Goal: Task Accomplishment & Management: Manage account settings

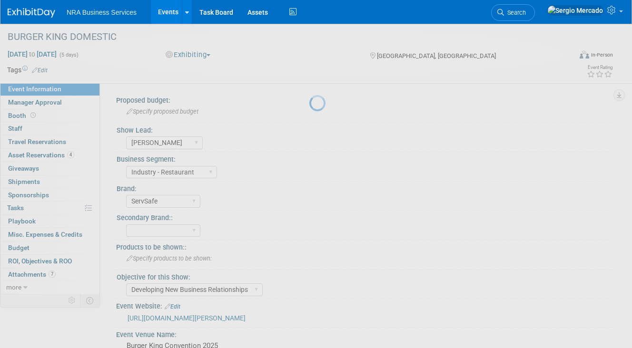
select select "[PERSON_NAME]"
select select "Industry - Restaurant"
select select "ServSafe"
select select "Developing New Business Relationships"
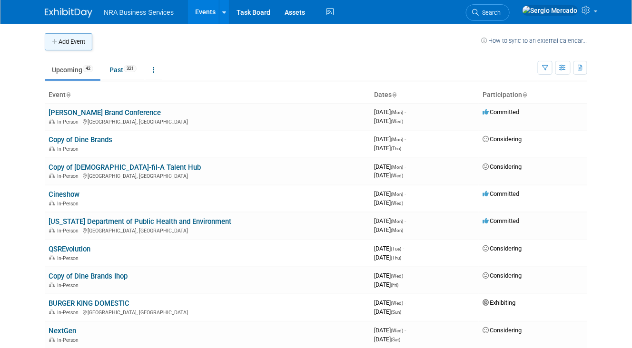
click at [78, 41] on button "Add Event" at bounding box center [69, 41] width 48 height 17
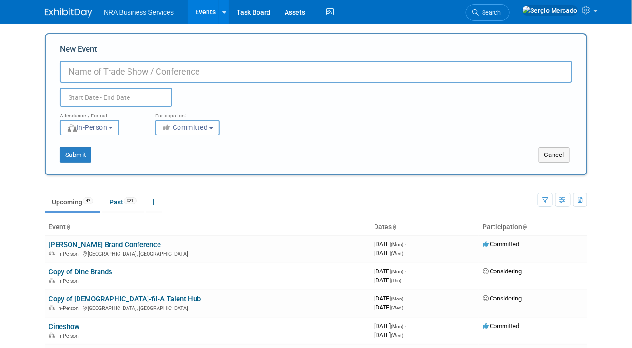
paste input "WAFDO Conference"
type input "WAFDO Conference"
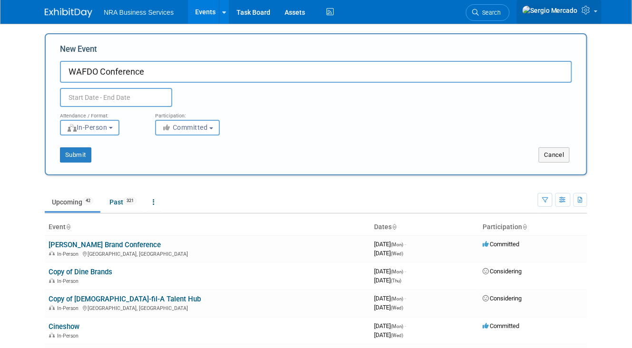
click at [588, 10] on icon at bounding box center [587, 10] width 11 height 9
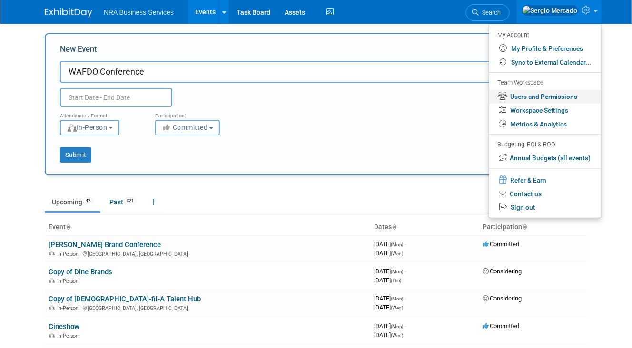
click at [556, 94] on link "Users and Permissions" at bounding box center [545, 97] width 112 height 14
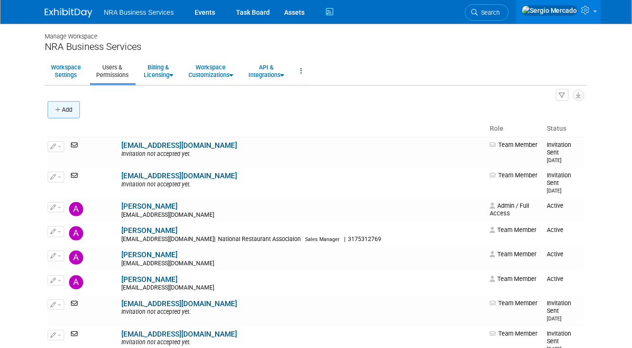
click at [69, 106] on button "Add" at bounding box center [64, 109] width 32 height 17
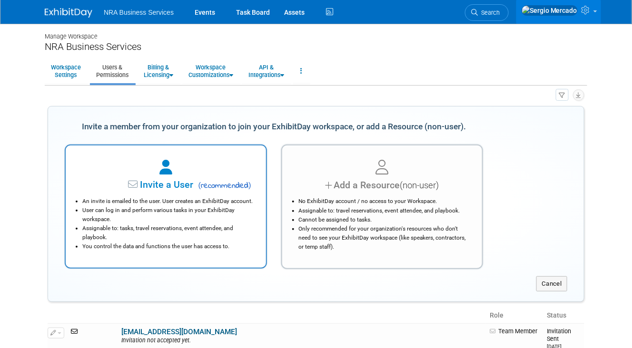
click at [150, 182] on span "Invite a User" at bounding box center [136, 184] width 113 height 11
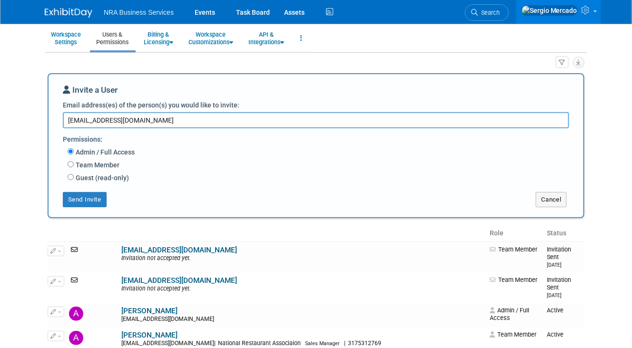
scroll to position [69, 0]
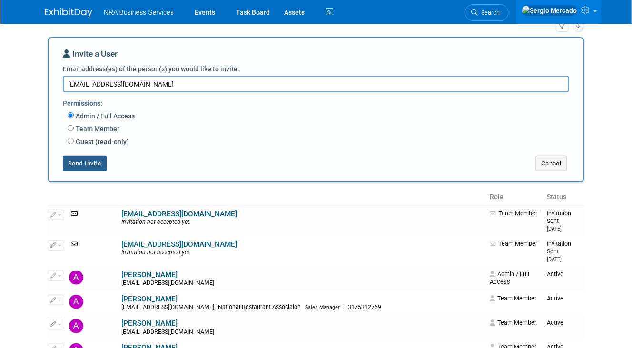
type textarea "smercado@restaurant.org"
click at [85, 162] on button "Send Invite" at bounding box center [85, 163] width 44 height 15
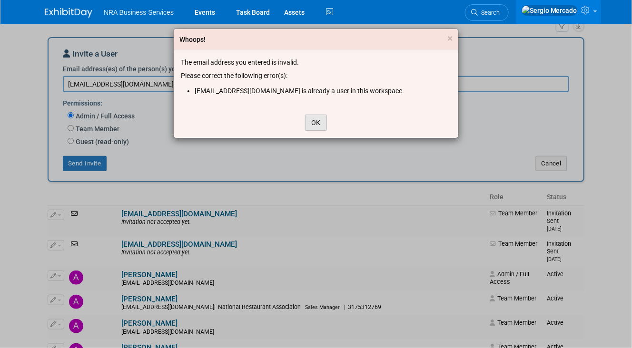
click at [312, 121] on button "OK" at bounding box center [316, 123] width 22 height 16
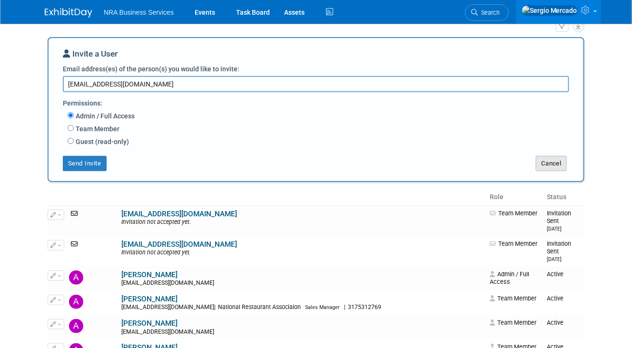
click at [542, 160] on button "Cancel" at bounding box center [551, 163] width 31 height 15
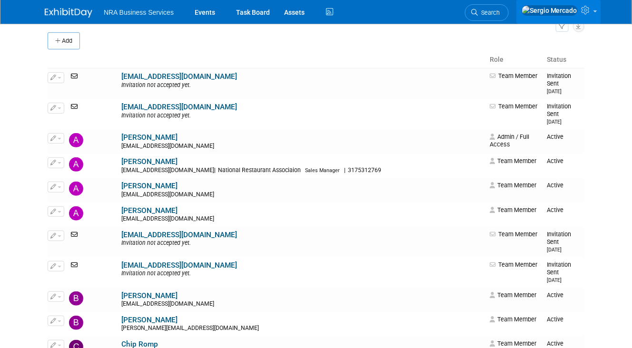
click at [589, 10] on icon at bounding box center [587, 10] width 11 height 9
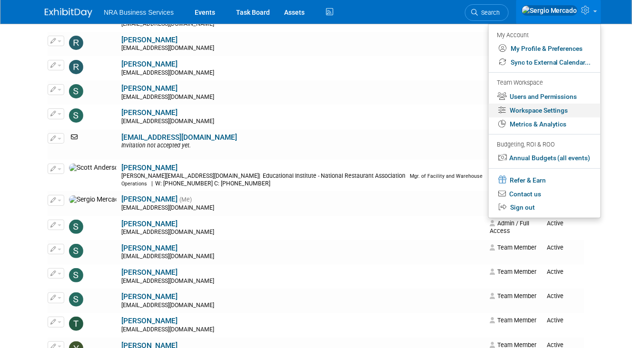
scroll to position [1066, 0]
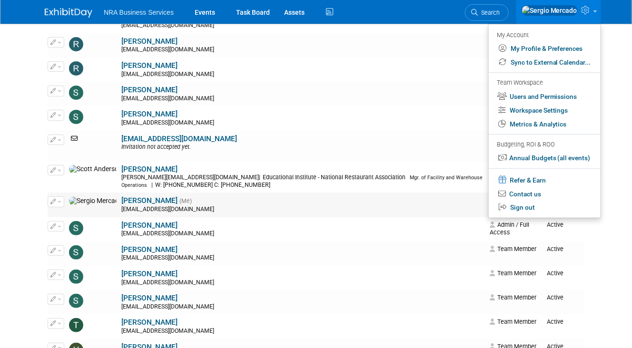
click at [57, 199] on button "button" at bounding box center [56, 202] width 17 height 10
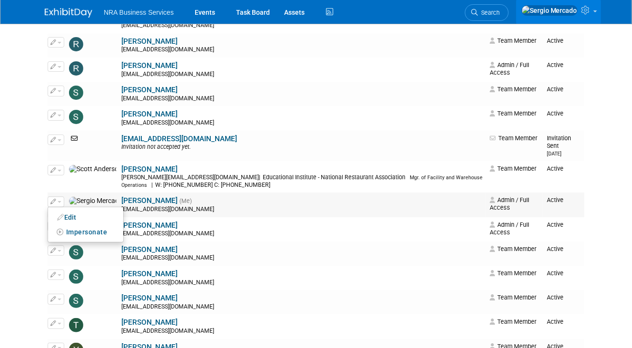
click at [170, 198] on td "Sergio Mercado (Me) smercado@restaurant.org" at bounding box center [302, 205] width 367 height 24
click at [121, 202] on link "Sergio Mercado" at bounding box center [149, 201] width 56 height 9
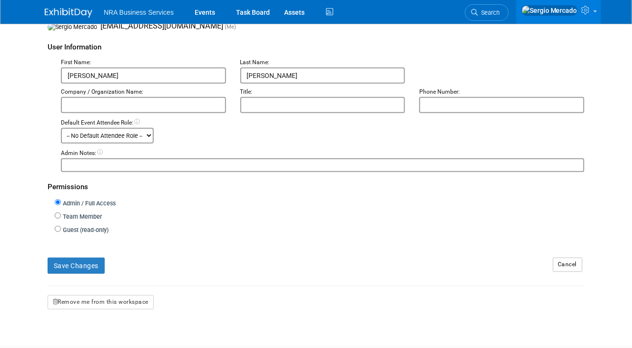
scroll to position [129, 0]
click at [146, 142] on select "-- No Default Attendee Role -- Booth Worker Demonstrator Host Marketing Represe…" at bounding box center [107, 135] width 93 height 16
select select "100"
click at [61, 128] on select "-- No Default Attendee Role -- Booth Worker Demonstrator Host Marketing Represe…" at bounding box center [107, 135] width 93 height 16
click at [83, 263] on button "Save Changes" at bounding box center [76, 265] width 57 height 16
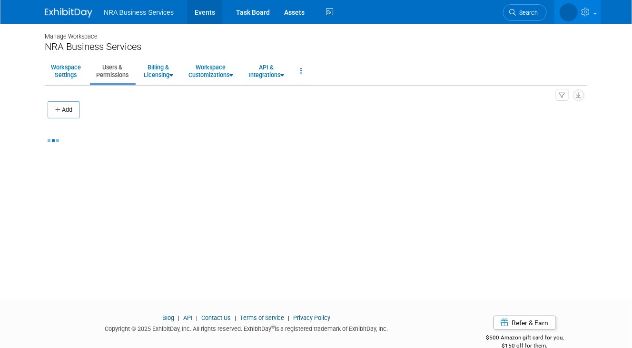
click at [211, 14] on link "Events" at bounding box center [205, 12] width 35 height 24
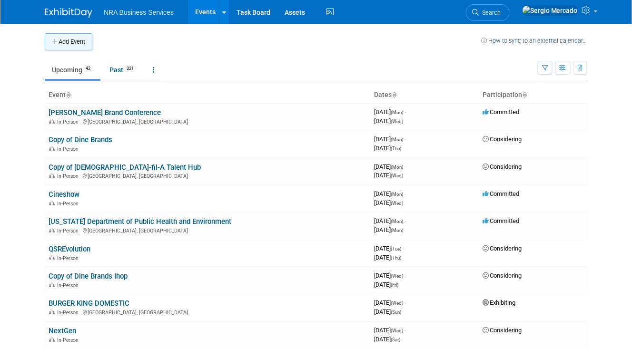
click at [73, 40] on button "Add Event" at bounding box center [69, 41] width 48 height 17
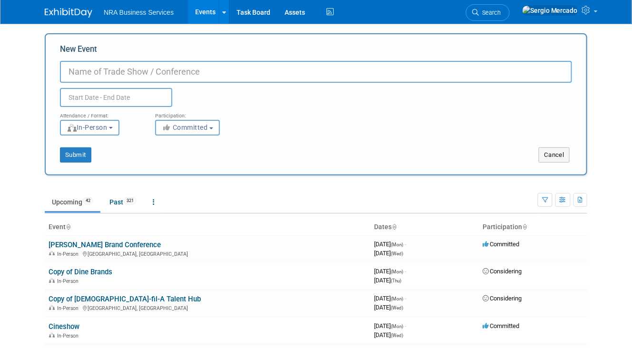
paste input "WAFDO Conference"
type input "WAFDO Conference"
paste input "The 2025 WAFDO Annual Educational Conference"
type input "The 2025 WAFDO Annual Educational Conference"
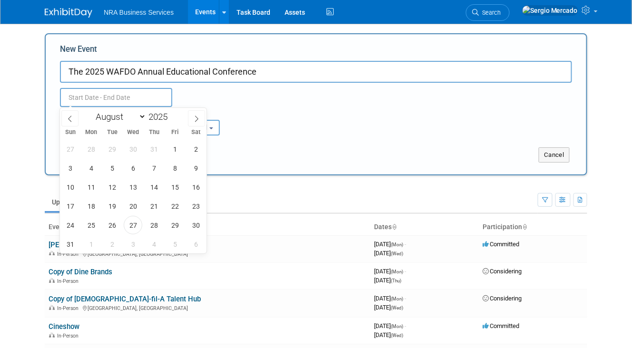
click at [131, 99] on input "text" at bounding box center [116, 97] width 112 height 19
click at [196, 119] on icon at bounding box center [196, 119] width 7 height 7
select select "8"
click at [94, 203] on span "22" at bounding box center [91, 206] width 19 height 19
click at [154, 205] on span "25" at bounding box center [154, 206] width 19 height 19
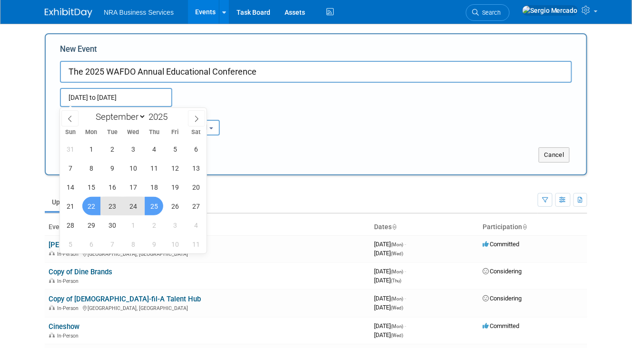
type input "Sep 22, 2025 to Sep 25, 2025"
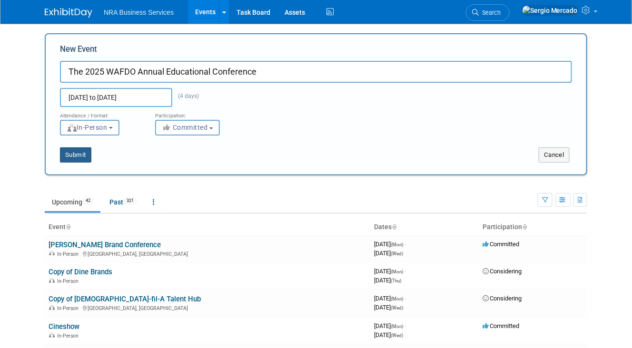
click at [80, 154] on button "Submit" at bounding box center [75, 155] width 31 height 15
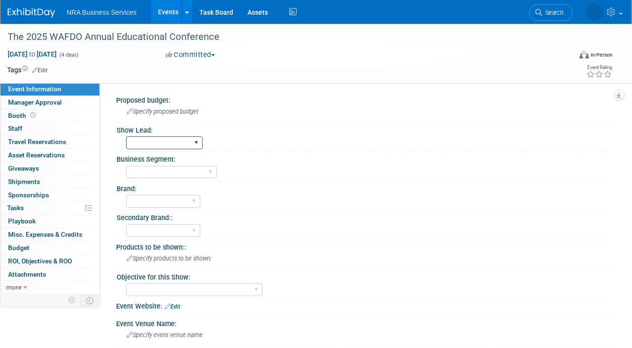
click at [190, 141] on select "Guy W Shane Q Shane R Alisha G Kay A Catherine V Renee H Chip R Robin B Dennie …" at bounding box center [164, 143] width 77 height 13
select select "Sara B"
click at [126, 137] on select "Guy W Shane Q Shane R Alisha G Kay A Catherine V Renee H Chip R Robin B Dennie …" at bounding box center [164, 143] width 77 height 13
click at [193, 142] on select "Guy W Shane Q Shane R Alisha G Kay A Catherine V Renee H Chip R Robin B Dennie …" at bounding box center [164, 143] width 77 height 13
click at [276, 202] on div "ServSafe AHLEI NRFSP NRA MFHA Restaurant Owner Health Markets Optum Perks RX Se…" at bounding box center [367, 200] width 483 height 15
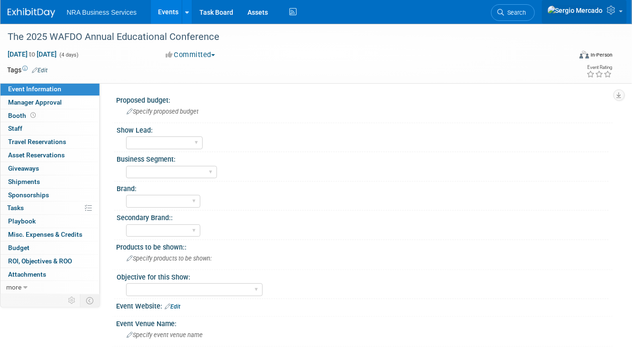
click at [616, 9] on icon at bounding box center [612, 10] width 11 height 9
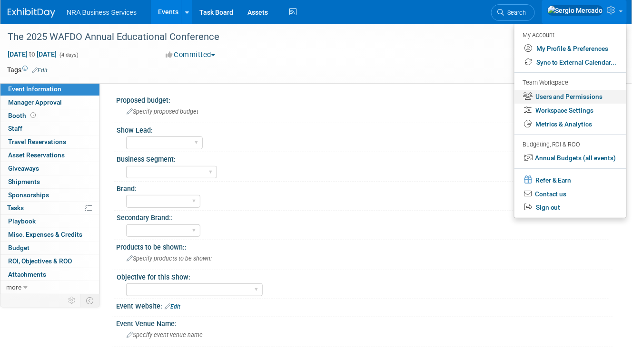
click at [563, 95] on link "Users and Permissions" at bounding box center [570, 97] width 112 height 14
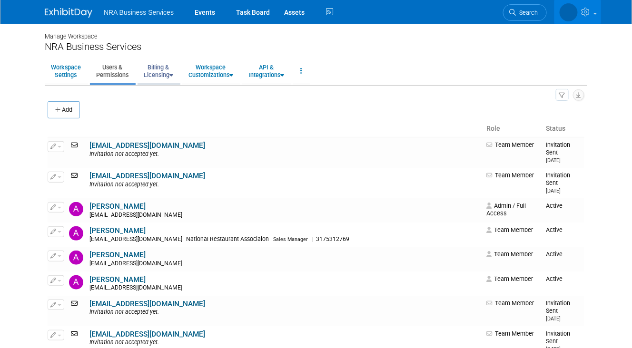
click at [170, 75] on link "Billing & Licensing" at bounding box center [159, 70] width 42 height 23
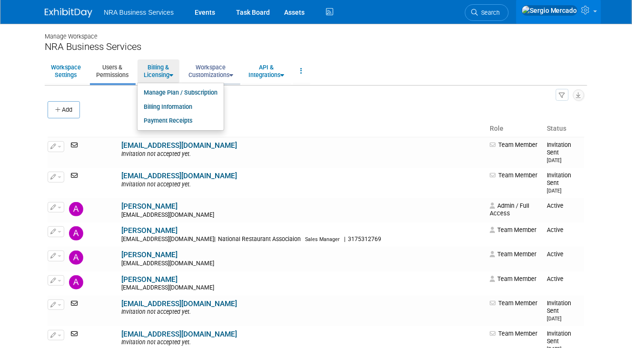
click at [218, 77] on link "Workspace Customizations" at bounding box center [210, 70] width 57 height 23
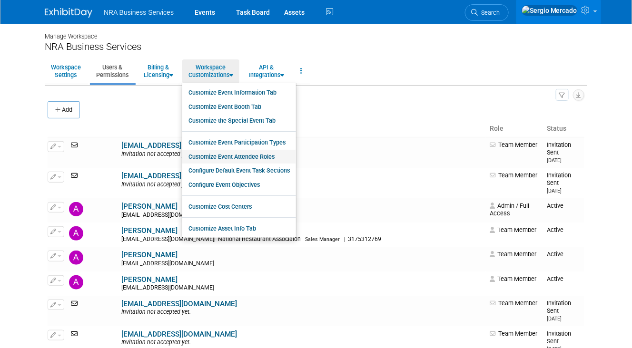
click at [240, 156] on link "Customize Event Attendee Roles" at bounding box center [239, 157] width 114 height 14
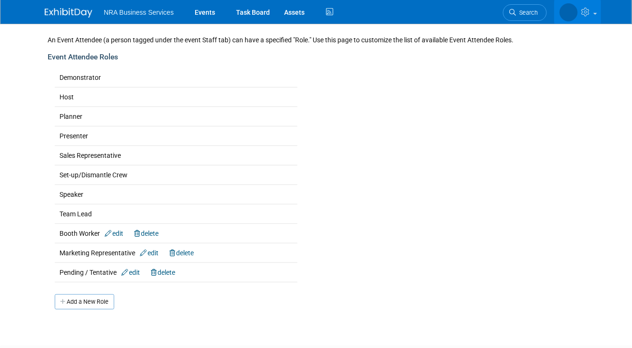
scroll to position [63, 0]
click at [123, 231] on link "edit" at bounding box center [114, 233] width 19 height 8
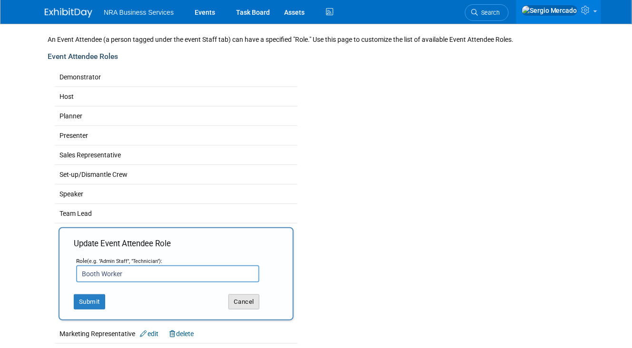
click at [240, 295] on button "Cancel" at bounding box center [243, 302] width 31 height 15
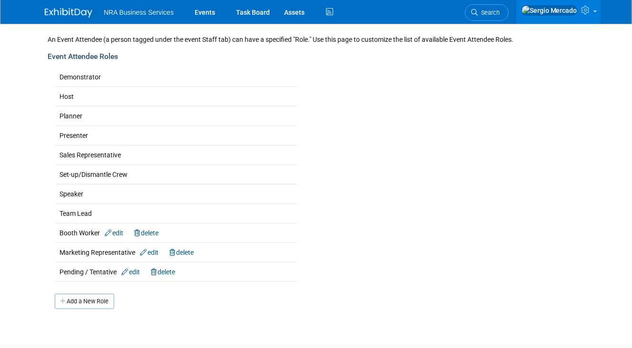
click at [585, 10] on icon at bounding box center [587, 10] width 11 height 9
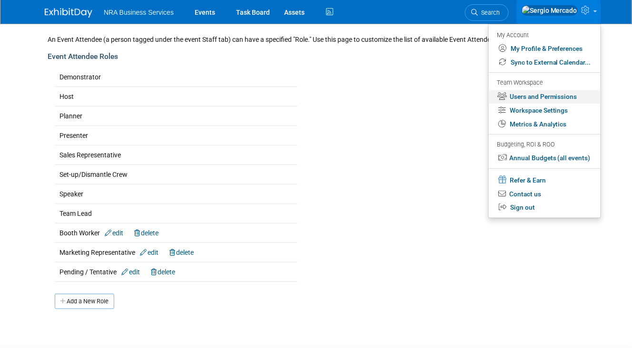
click at [553, 99] on link "Users and Permissions" at bounding box center [545, 97] width 112 height 14
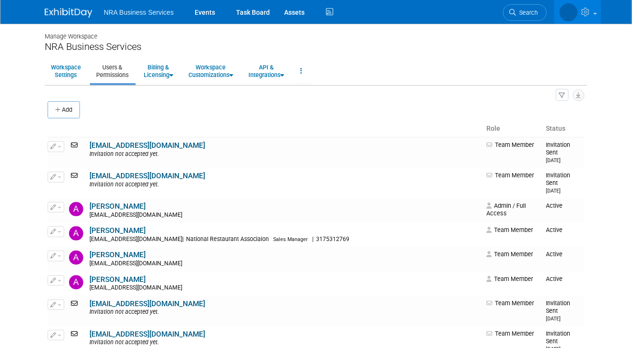
scroll to position [1092, 0]
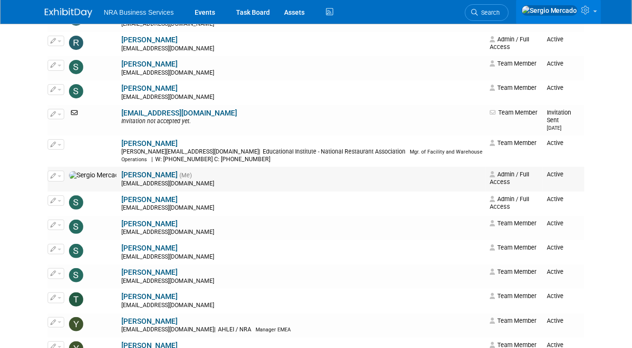
click at [59, 176] on span "button" at bounding box center [60, 177] width 4 height 2
click at [67, 189] on link "Edit" at bounding box center [85, 191] width 75 height 13
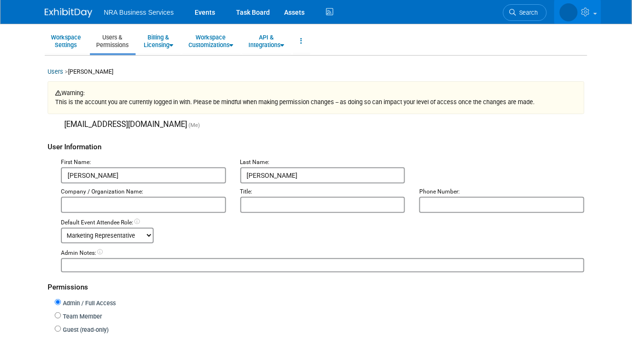
scroll to position [68, 0]
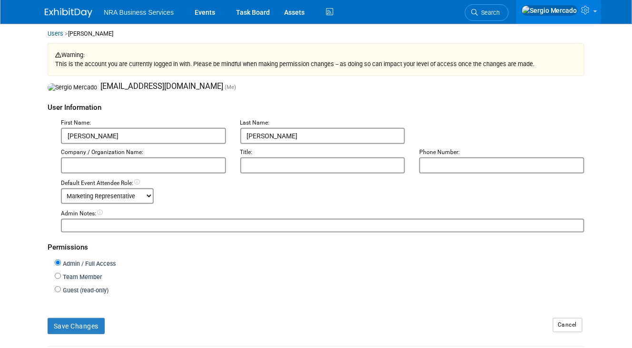
click at [149, 193] on select "-- No Default Attendee Role -- Booth Worker Demonstrator Host Marketing Represe…" at bounding box center [107, 196] width 93 height 16
select select "200"
click at [61, 189] on select "-- No Default Attendee Role -- Booth Worker Demonstrator Host Marketing Represe…" at bounding box center [107, 196] width 93 height 16
click at [74, 323] on button "Save Changes" at bounding box center [76, 326] width 57 height 16
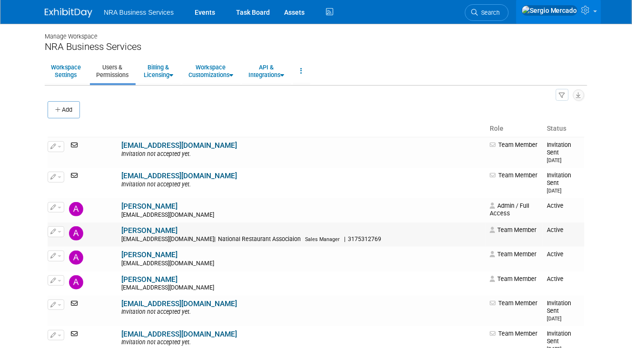
click at [121, 228] on link "Amy Guy" at bounding box center [149, 231] width 56 height 9
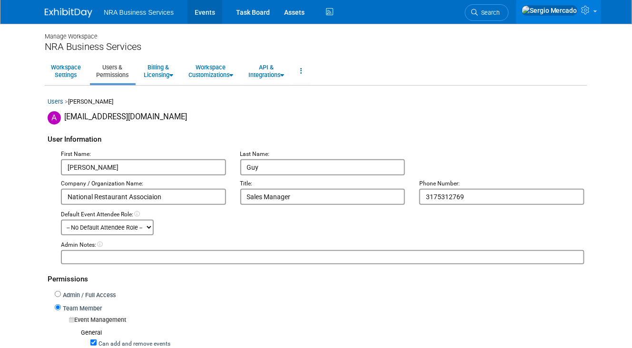
click at [205, 10] on link "Events" at bounding box center [205, 12] width 35 height 24
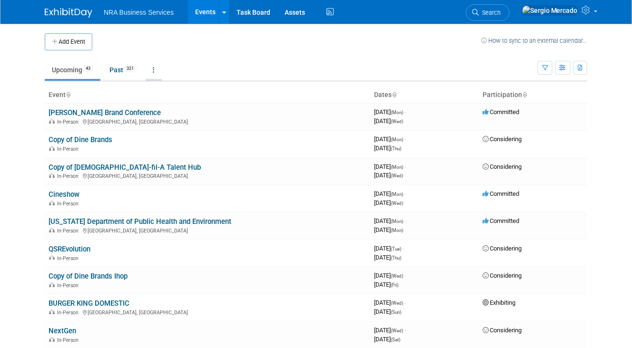
click at [155, 70] on icon at bounding box center [154, 70] width 2 height 7
click at [249, 60] on ul "Upcoming 43 Past 321 All Events 364 Past and Upcoming Grouped Annually Events g…" at bounding box center [291, 70] width 493 height 21
click at [224, 15] on div at bounding box center [224, 12] width 4 height 10
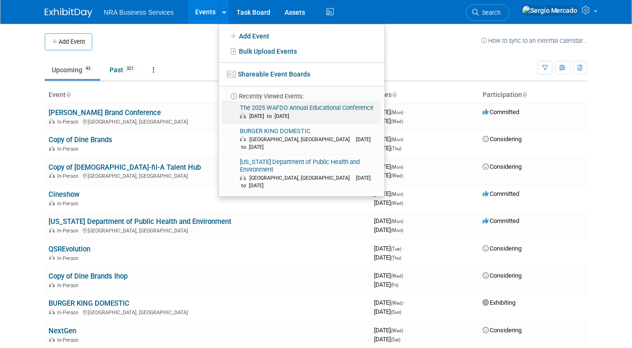
click at [302, 106] on link "The 2025 WAFDO Annual Educational Conference Sep 22, 2025 to Sep 25, 2025" at bounding box center [301, 112] width 159 height 23
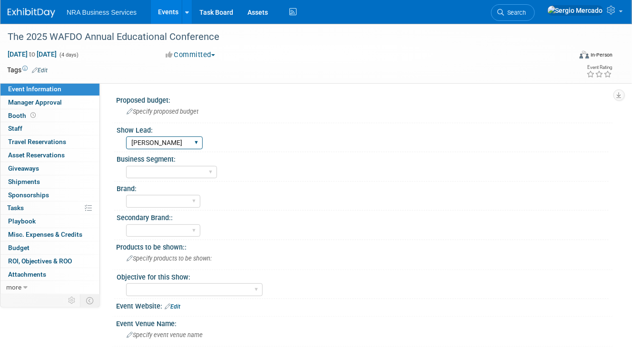
click at [192, 141] on select "Guy W Shane Q Shane R Alisha G Kay A Catherine V Renee H Chip R Robin B Dennie …" at bounding box center [164, 143] width 77 height 13
select select "Shane R"
click at [261, 112] on div "Specify proposed budget" at bounding box center [364, 111] width 483 height 15
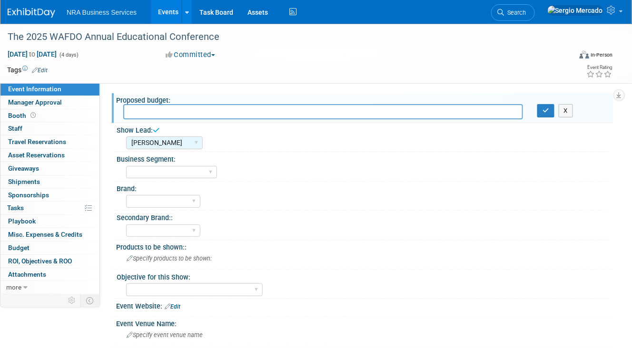
click at [270, 151] on div "Show Lead: Guy W Shane Q Shane R Alisha G Kay A Catherine V Renee H Chip R Robi…" at bounding box center [361, 137] width 494 height 29
click at [156, 131] on icon at bounding box center [156, 130] width 7 height 7
click at [191, 142] on select "Guy W Shane Q Shane R Alisha G Kay A Catherine V Renee H Chip R Robin B Dennie …" at bounding box center [164, 143] width 77 height 13
select select
click at [126, 137] on select "[PERSON_NAME] W [PERSON_NAME] R [PERSON_NAME] A [PERSON_NAME] V [PERSON_NAME] H…" at bounding box center [164, 143] width 77 height 13
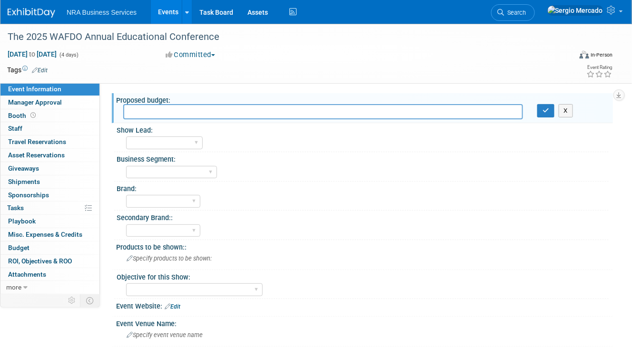
click at [242, 160] on div "Business Segment:" at bounding box center [363, 158] width 492 height 12
click at [564, 115] on button "X" at bounding box center [566, 110] width 15 height 13
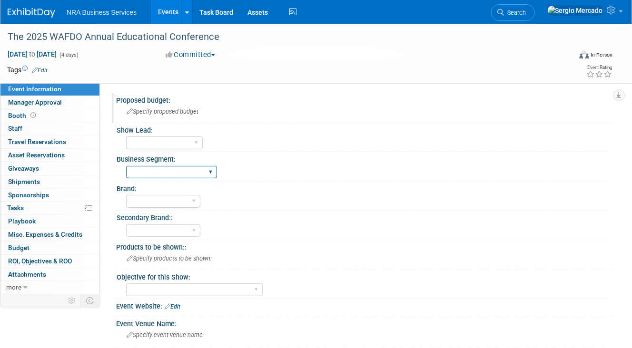
click at [209, 172] on select "Industry - Lodging Industry - Restaurant Corrections Government Career & Academ…" at bounding box center [171, 172] width 91 height 13
select select "Marketing"
click at [126, 166] on select "Industry - Lodging Industry - Restaurant Corrections Government Career & Academ…" at bounding box center [171, 172] width 91 height 13
click at [190, 200] on select "ServSafe AHLEI NRFSP NRA MFHA Restaurant Owner Health Markets Optum Perks RX Se…" at bounding box center [163, 201] width 74 height 13
select select "ServSafe"
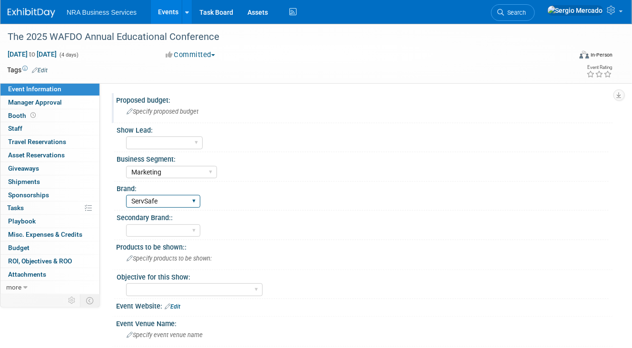
click at [126, 195] on select "ServSafe AHLEI NRFSP NRA MFHA Restaurant Owner Health Markets Optum Perks RX Se…" at bounding box center [163, 201] width 74 height 13
click at [194, 229] on select "ServSafe AHLEI NRFSP NRA MFHA Restaurant Owner Health Markets Optum Perks RX Se…" at bounding box center [163, 231] width 74 height 13
select select "ServSafe"
click at [126, 225] on select "ServSafe AHLEI NRFSP NRA MFHA Restaurant Owner Health Markets Optum Perks RX Se…" at bounding box center [163, 231] width 74 height 13
click at [236, 182] on div "Brand:" at bounding box center [363, 188] width 492 height 12
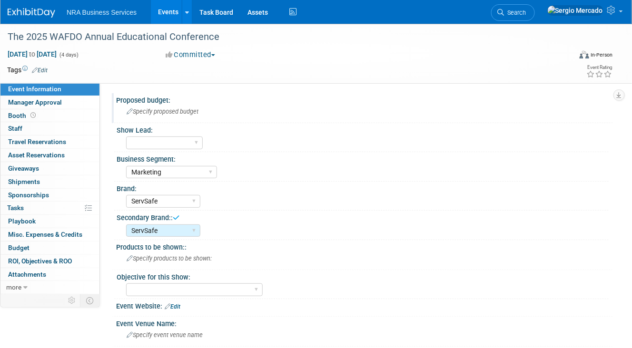
click at [236, 182] on div "Brand:" at bounding box center [363, 188] width 492 height 12
click at [15, 128] on span "Staff 0" at bounding box center [15, 129] width 14 height 8
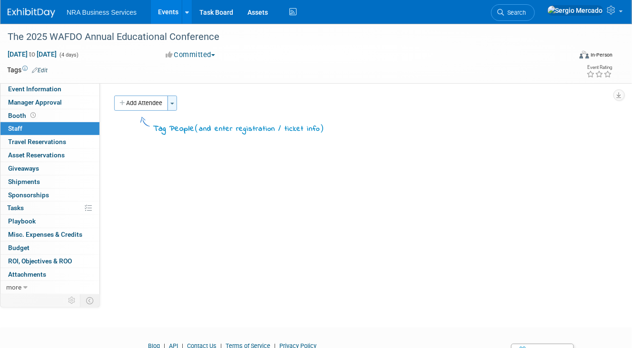
click at [169, 106] on button "Toggle Dropdown" at bounding box center [173, 103] width 10 height 15
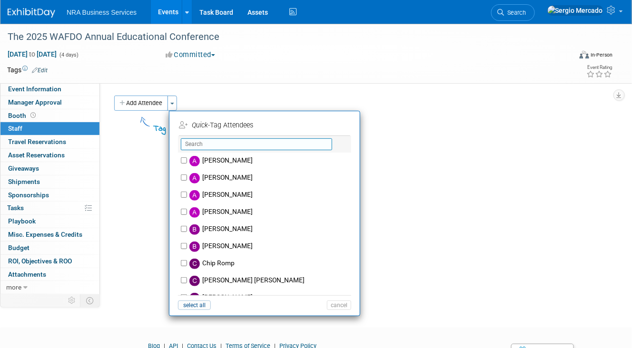
click at [212, 142] on input "text" at bounding box center [256, 144] width 151 height 12
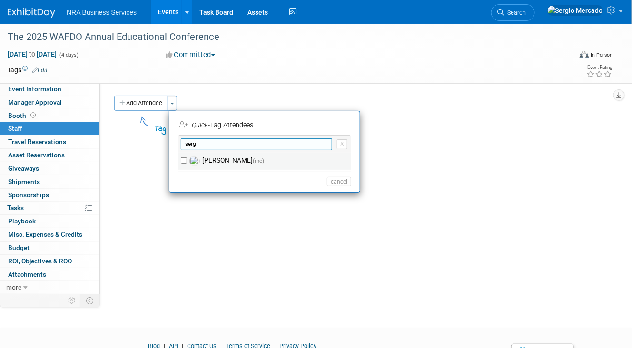
type input "serg"
click at [184, 158] on input "Sergio Mercado (me)" at bounding box center [184, 161] width 6 height 6
checkbox input "true"
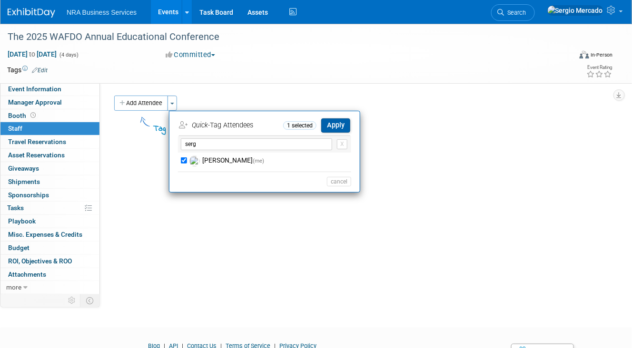
click at [337, 123] on button "Apply" at bounding box center [335, 125] width 29 height 14
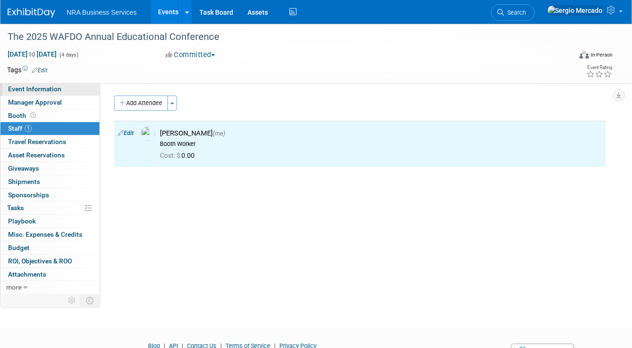
click at [49, 86] on span "Event Information" at bounding box center [34, 89] width 53 height 8
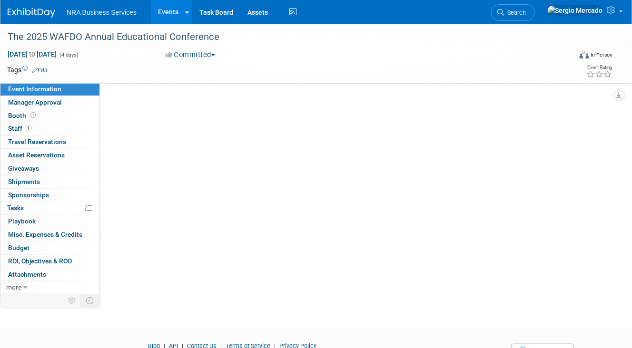
select select "Marketing"
select select "ServSafe"
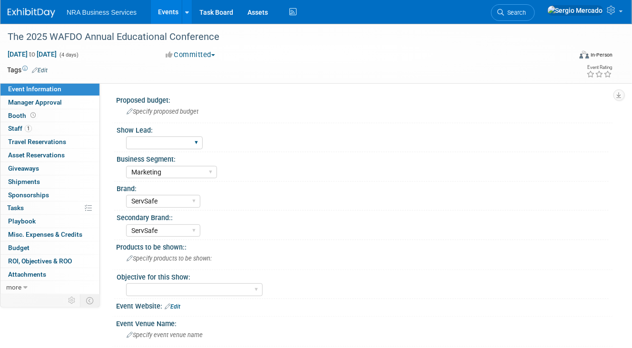
click at [161, 135] on div "Guy W Shane Q Shane R Alisha G Kay A Catherine V Renee H Chip R Robin B Dennie …" at bounding box center [164, 143] width 77 height 18
click at [161, 142] on select "Guy W Shane Q Shane R Alisha G Kay A Catherine V Renee H Chip R Robin B Dennie …" at bounding box center [164, 143] width 77 height 13
click at [162, 142] on select "Guy W Shane Q Shane R Alisha G Kay A Catherine V Renee H Chip R Robin B Dennie …" at bounding box center [164, 143] width 77 height 13
select select "Terry G"
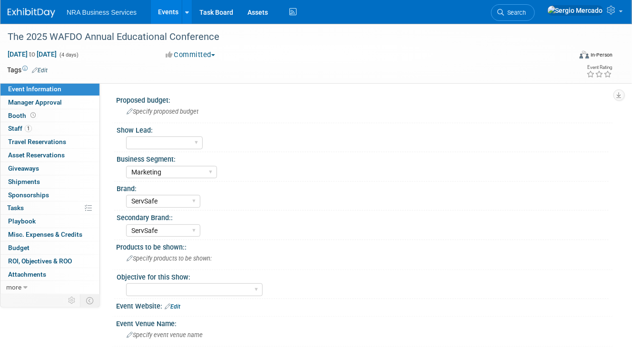
click at [294, 178] on div "Industry - Lodging Industry - Restaurant Corrections Government Career & Academ…" at bounding box center [367, 171] width 483 height 15
click at [19, 116] on span "Booth" at bounding box center [23, 116] width 30 height 8
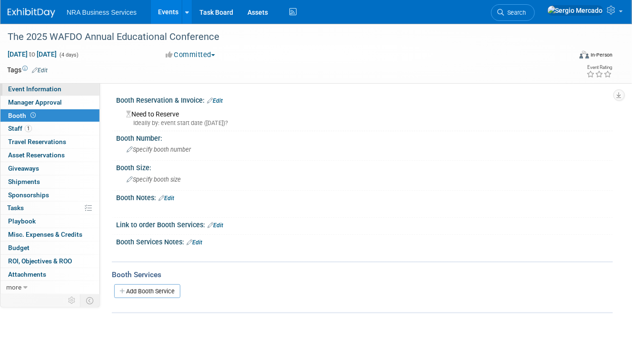
click at [36, 88] on span "Event Information" at bounding box center [34, 89] width 53 height 8
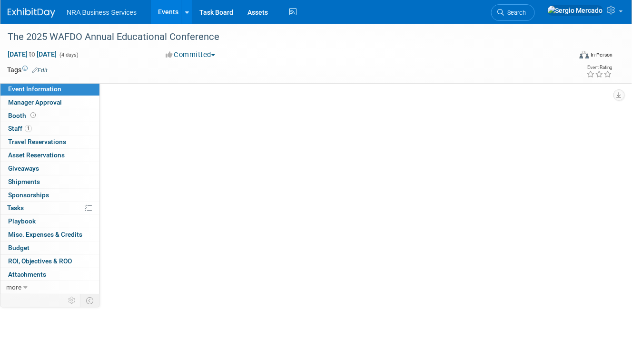
select select "Terry G"
select select "Marketing"
select select "ServSafe"
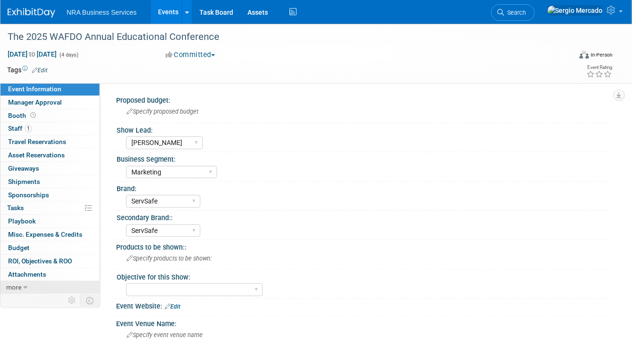
click at [20, 289] on link "more" at bounding box center [49, 287] width 99 height 13
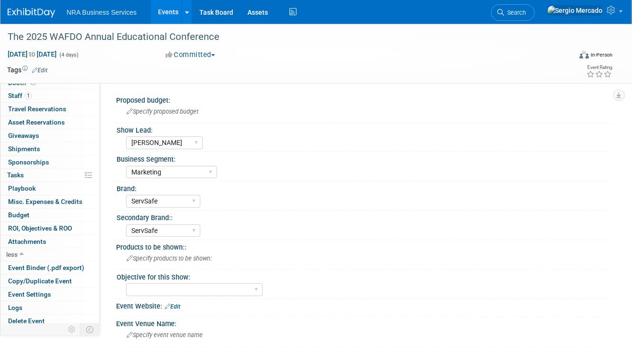
scroll to position [33, 0]
click at [190, 141] on select "Guy W Shane Q Shane R Alisha G Kay A Catherine V Renee H Chip R Robin B Dennie …" at bounding box center [164, 143] width 77 height 13
click at [273, 109] on div "Specify proposed budget" at bounding box center [364, 111] width 483 height 15
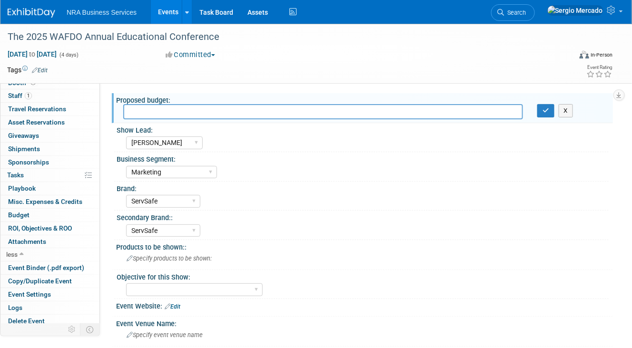
click at [293, 147] on div "Guy W Shane Q Shane R Alisha G Kay A Catherine V Renee H Chip R Robin B Dennie …" at bounding box center [367, 141] width 483 height 15
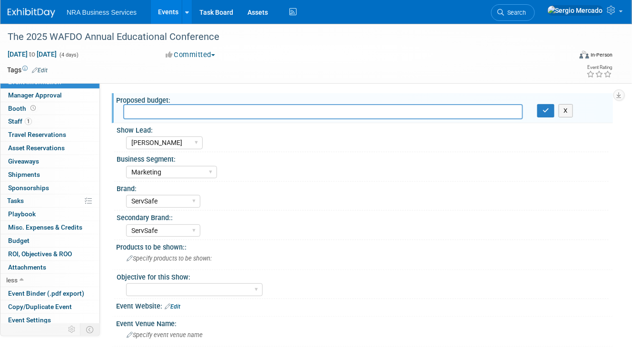
scroll to position [0, 0]
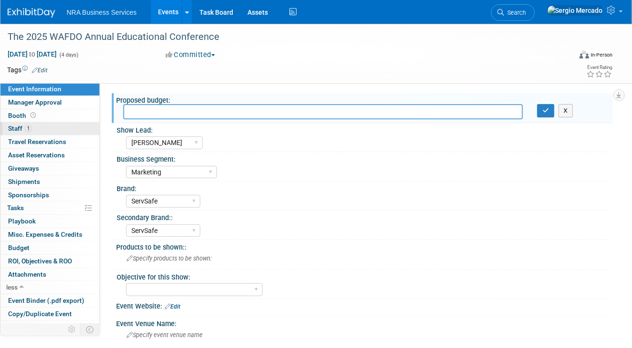
click at [25, 123] on link "1 Staff 1" at bounding box center [49, 128] width 99 height 13
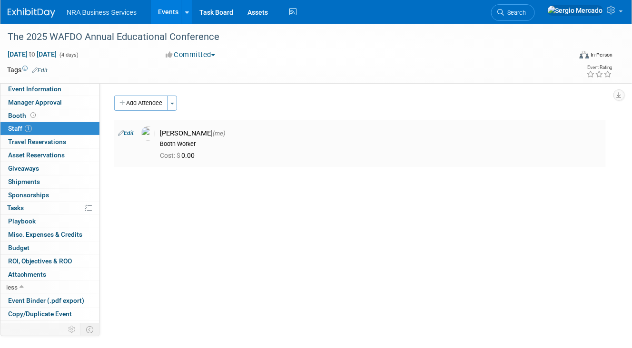
click at [131, 133] on link "Edit" at bounding box center [126, 133] width 16 height 7
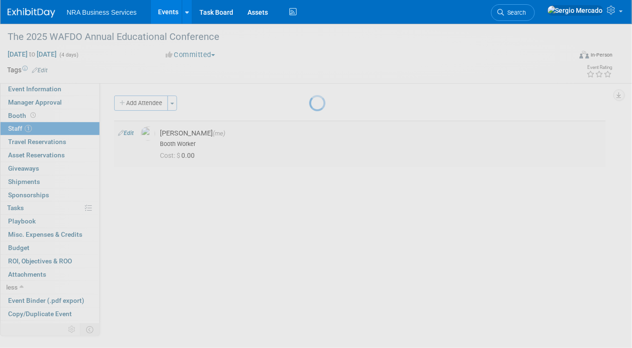
select select "65f1036b-6a99-4166-b566-047fc4211391"
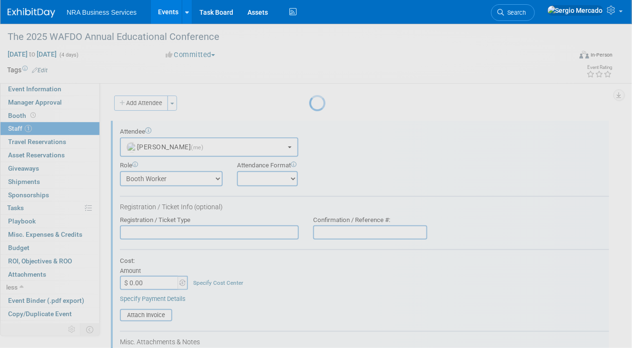
scroll to position [13, 0]
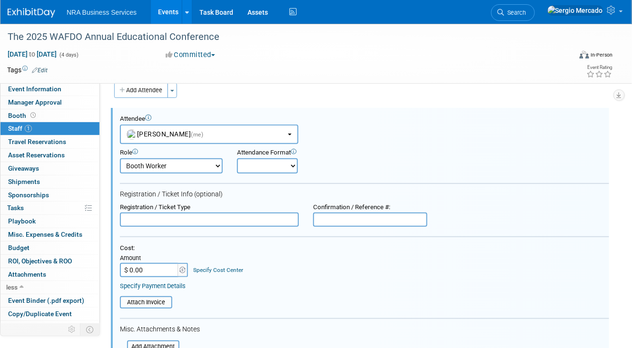
click at [217, 164] on select "Booth Worker Demonstrator Host Marketing Representative Pending / Tentative Pla…" at bounding box center [171, 165] width 103 height 15
select select "2"
click at [120, 158] on select "Booth Worker Demonstrator Host Marketing Representative Pending / Tentative Pla…" at bounding box center [171, 165] width 103 height 15
click at [287, 165] on select "Onsite Remote" at bounding box center [267, 165] width 61 height 15
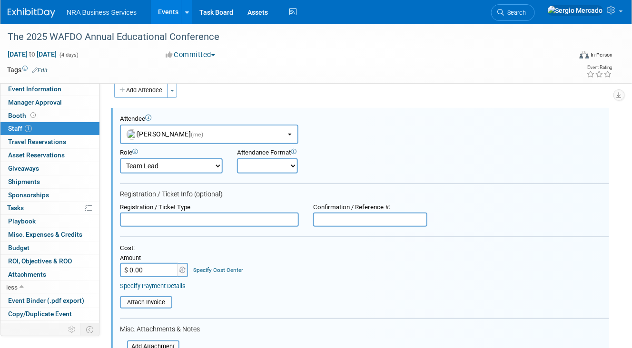
click at [330, 163] on div "Attendance Format Onsite Remote" at bounding box center [293, 161] width 112 height 25
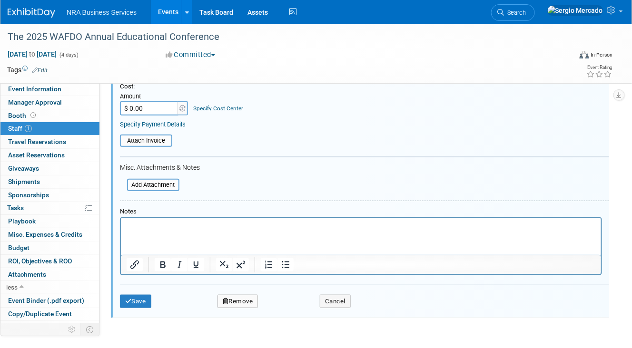
scroll to position [167, 0]
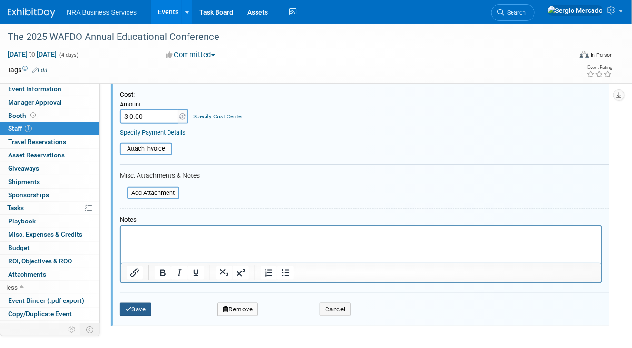
click at [145, 303] on button "Save" at bounding box center [135, 309] width 31 height 13
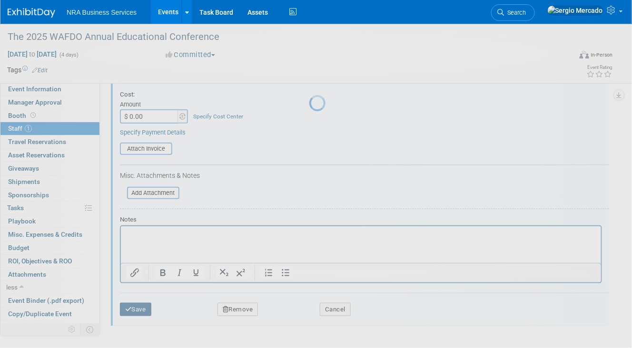
scroll to position [111, 0]
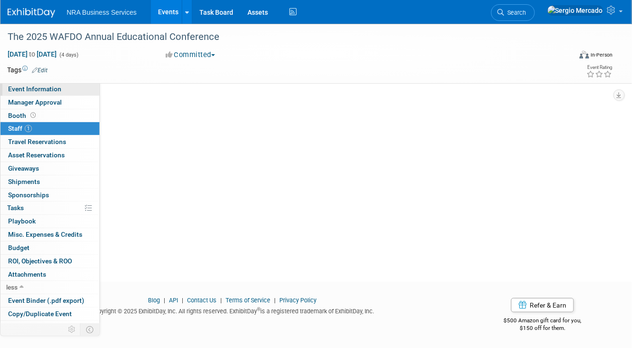
click at [50, 88] on span "Event Information" at bounding box center [34, 89] width 53 height 8
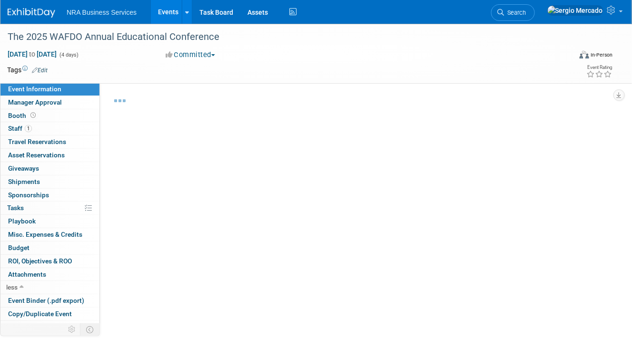
select select "Terry G"
select select "Marketing"
select select "ServSafe"
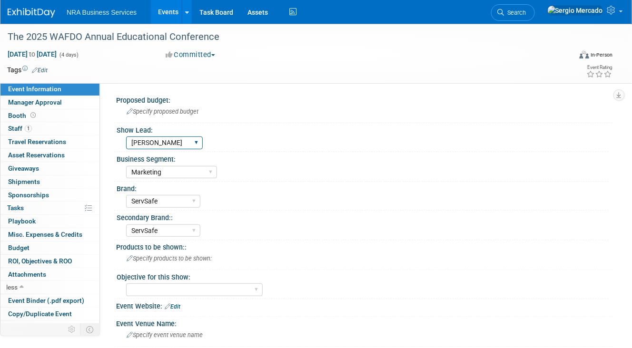
click at [169, 144] on select "Guy W Shane Q Shane R Alisha G Kay A Catherine V Renee H Chip R Robin B Dennie …" at bounding box center [164, 143] width 77 height 13
select select "Suwann F"
drag, startPoint x: 265, startPoint y: 139, endPoint x: 236, endPoint y: 114, distance: 39.1
click at [236, 114] on div "Specify proposed budget" at bounding box center [364, 111] width 483 height 15
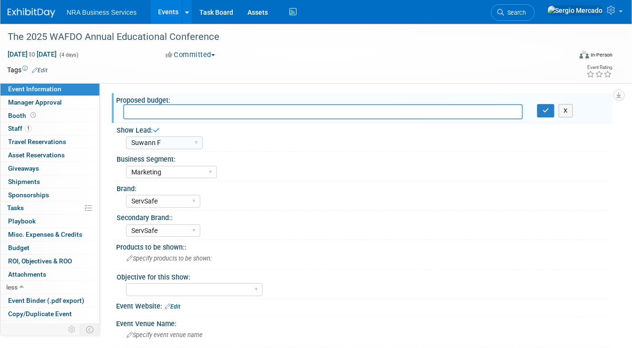
click at [240, 144] on div "Guy W Shane Q Shane R Alisha G Kay A Catherine V Renee H Chip R Robin B Dennie …" at bounding box center [367, 141] width 483 height 15
click at [199, 142] on div "Guy W Shane Q Shane R Alisha G Kay A Catherine V Renee H Chip R Robin B Dennie …" at bounding box center [367, 141] width 483 height 15
drag, startPoint x: 193, startPoint y: 142, endPoint x: 168, endPoint y: 150, distance: 25.4
click at [168, 150] on div "Guy W Shane Q Shane R Alisha G Kay A Catherine V Renee H Chip R Robin B Dennie …" at bounding box center [164, 143] width 77 height 18
click at [173, 144] on select "Guy W Shane Q Shane R Alisha G Kay A Catherine V Renee H Chip R Robin B Dennie …" at bounding box center [164, 143] width 77 height 13
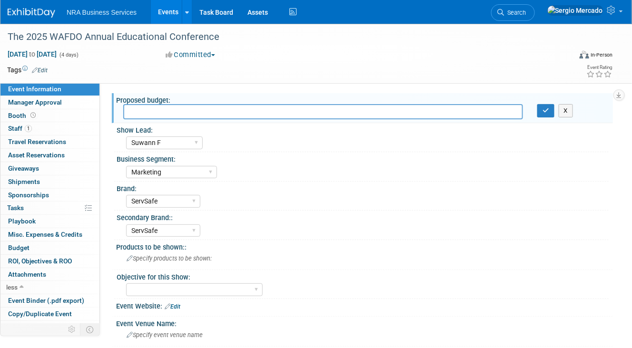
click at [237, 208] on div "Brand: ServSafe AHLEI NRFSP NRA MFHA Restaurant Owner Health Markets Optum Perk…" at bounding box center [361, 196] width 494 height 29
click at [185, 143] on select "Guy W Shane Q Shane R Alisha G Kay A Catherine V Renee H Chip R Robin B Dennie …" at bounding box center [164, 143] width 77 height 13
click at [295, 165] on div "Industry - Lodging Industry - Restaurant Corrections Government Career & Academ…" at bounding box center [367, 171] width 483 height 15
click at [224, 194] on div "ServSafe AHLEI NRFSP NRA MFHA Restaurant Owner Health Markets Optum Perks RX Se…" at bounding box center [367, 200] width 483 height 15
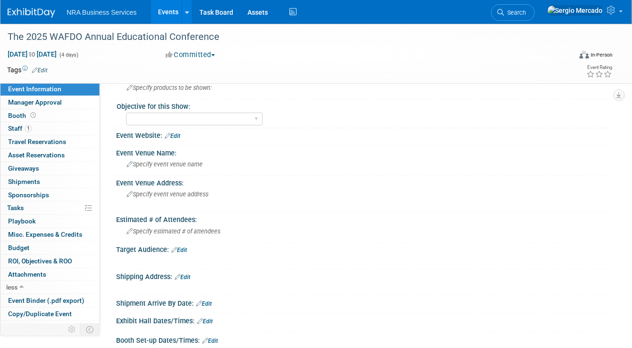
scroll to position [178, 0]
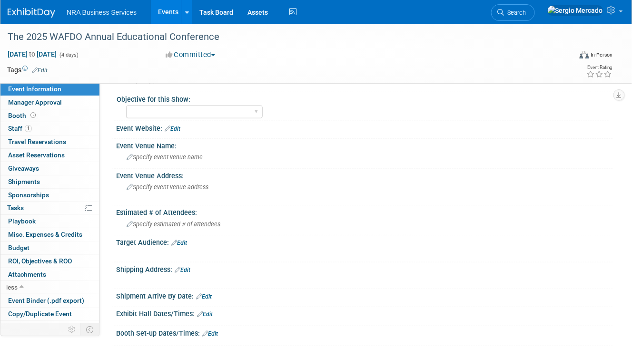
click at [194, 263] on div "Shipping Address: Edit" at bounding box center [364, 269] width 497 height 12
click at [187, 267] on link "Edit" at bounding box center [183, 270] width 16 height 7
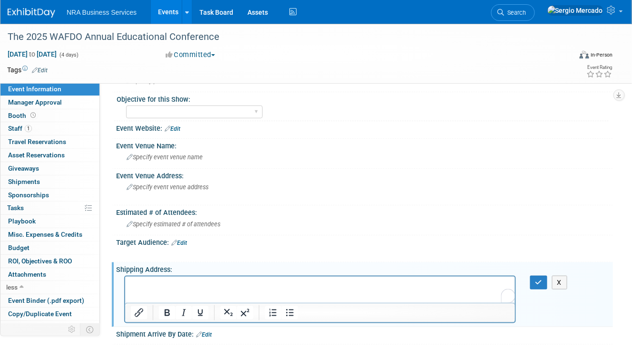
scroll to position [0, 0]
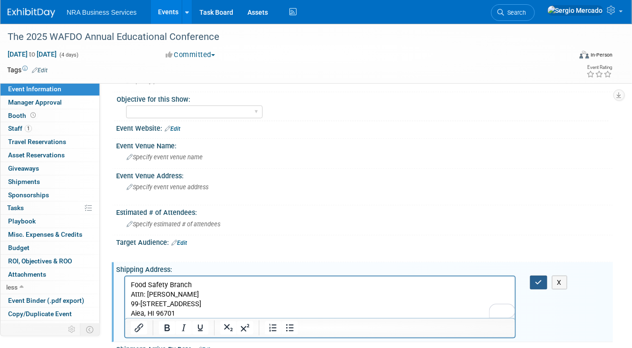
click at [539, 279] on icon "button" at bounding box center [538, 282] width 7 height 7
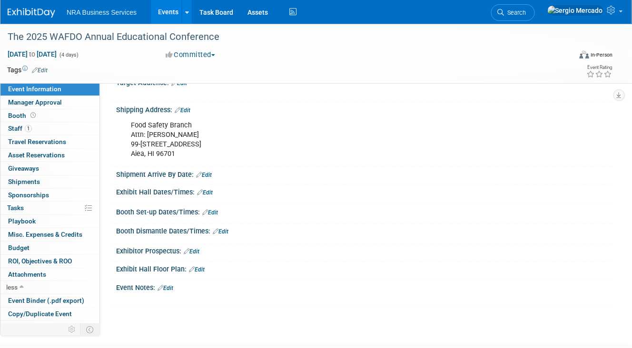
scroll to position [341, 0]
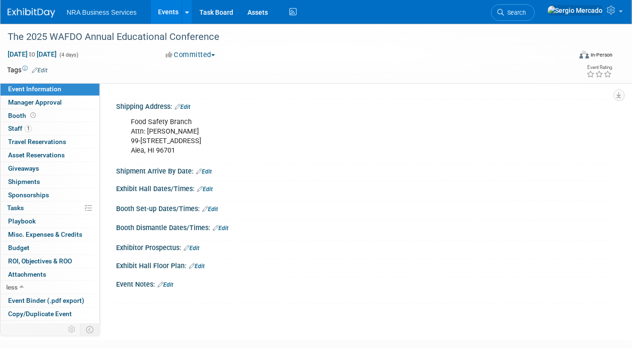
click at [206, 168] on link "Edit" at bounding box center [204, 171] width 16 height 7
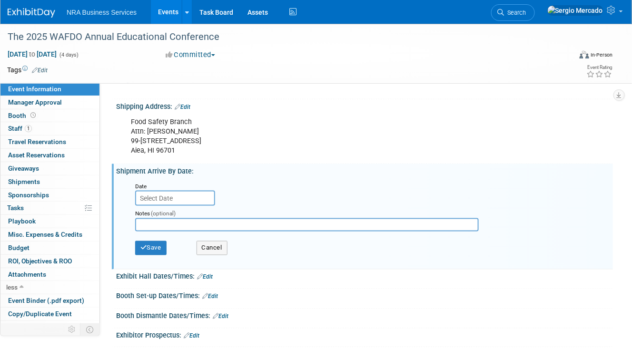
click at [178, 191] on input "text" at bounding box center [175, 198] width 80 height 15
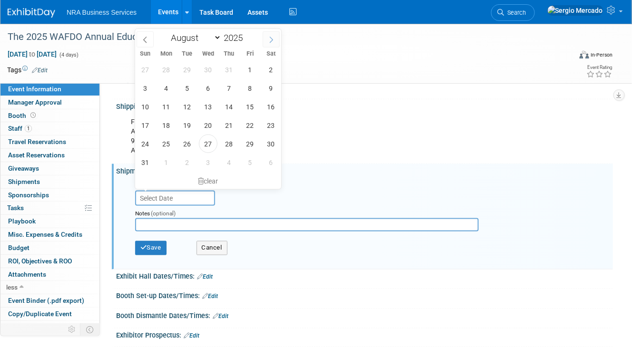
click at [272, 35] on span at bounding box center [271, 39] width 17 height 16
select select "8"
click at [242, 109] on span "19" at bounding box center [250, 107] width 19 height 19
type input "Sep 19, 2025"
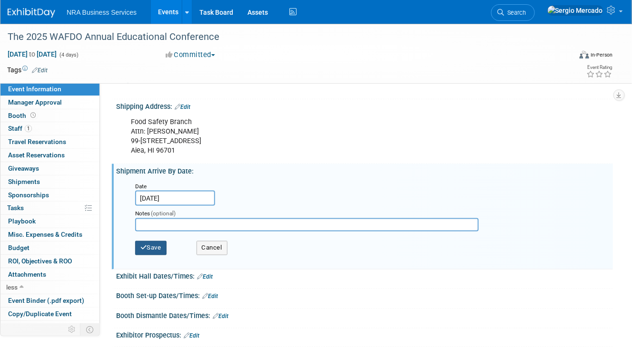
click at [153, 243] on button "Save" at bounding box center [150, 248] width 31 height 14
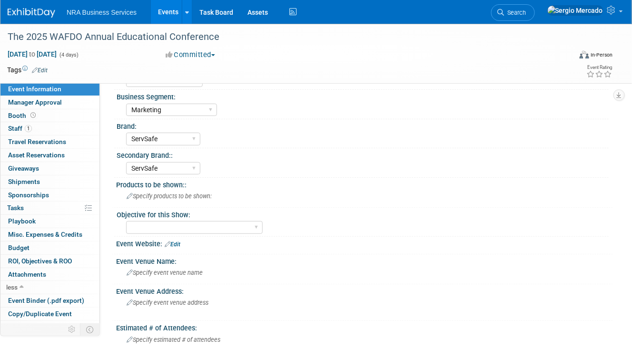
scroll to position [0, 0]
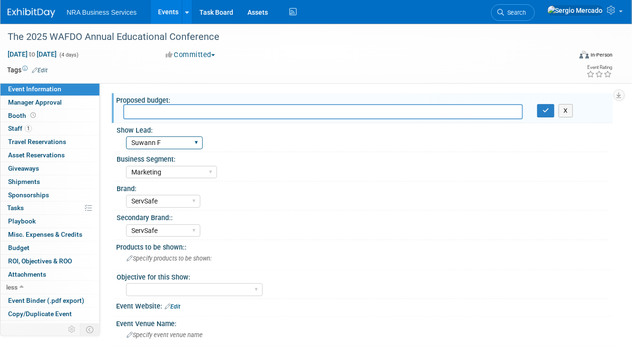
click at [157, 143] on select "Guy W Shane Q Shane R Alisha G Kay A Catherine V Renee H Chip R Robin B Dennie …" at bounding box center [164, 143] width 77 height 13
click at [249, 148] on div "Guy W Shane Q Shane R Alisha G Kay A Catherine V Renee H Chip R Robin B Dennie …" at bounding box center [367, 141] width 483 height 15
click at [194, 142] on select "Guy W Shane Q Shane R Alisha G Kay A Catherine V Renee H Chip R Robin B Dennie …" at bounding box center [164, 143] width 77 height 13
click at [616, 12] on icon at bounding box center [612, 10] width 11 height 9
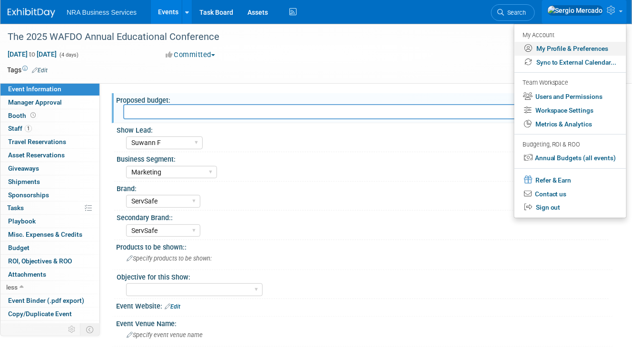
click at [590, 44] on link "My Profile & Preferences" at bounding box center [570, 49] width 112 height 14
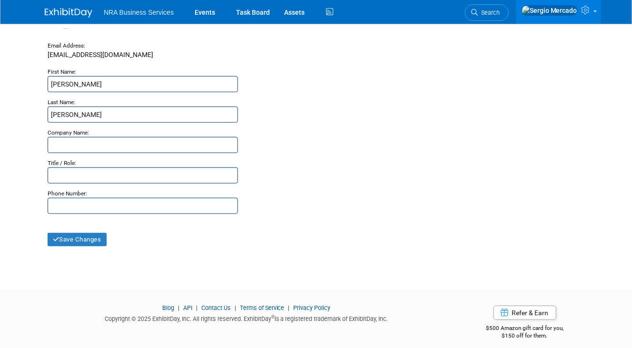
scroll to position [107, 0]
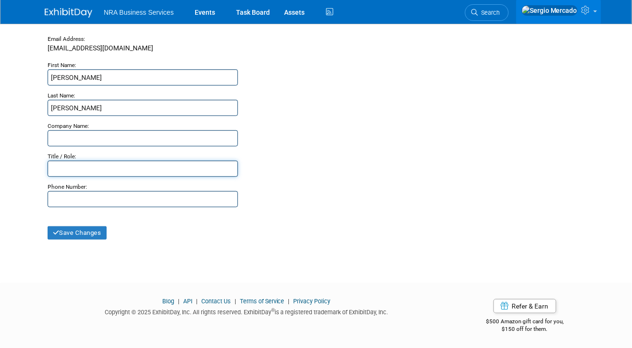
click at [121, 169] on input "text" at bounding box center [143, 169] width 190 height 16
type input "Show Lead"
click at [73, 238] on button "Save Changes" at bounding box center [77, 233] width 59 height 13
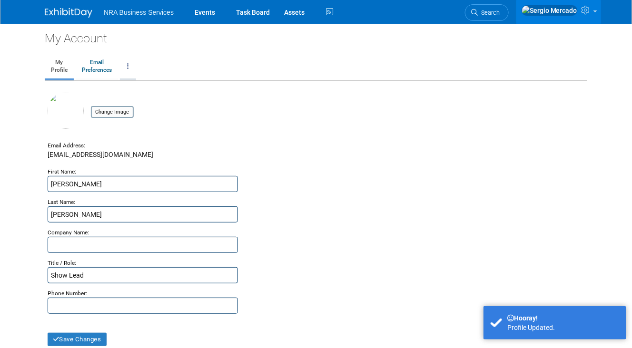
click at [131, 71] on link at bounding box center [128, 67] width 16 height 24
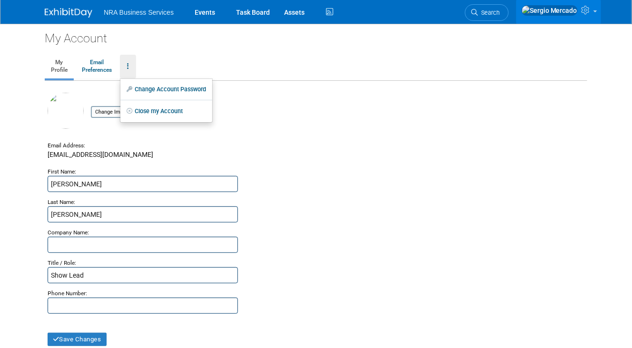
click at [276, 123] on div "Change Image" at bounding box center [316, 117] width 537 height 48
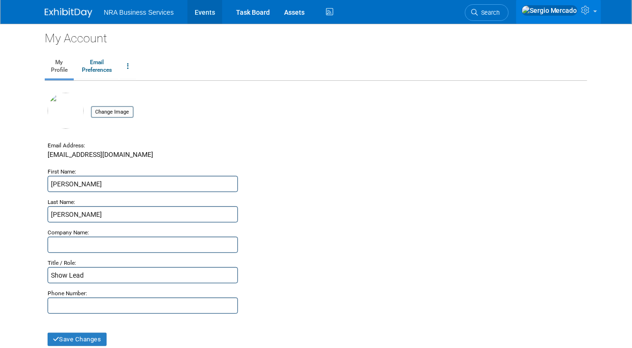
click at [205, 13] on link "Events" at bounding box center [205, 12] width 35 height 24
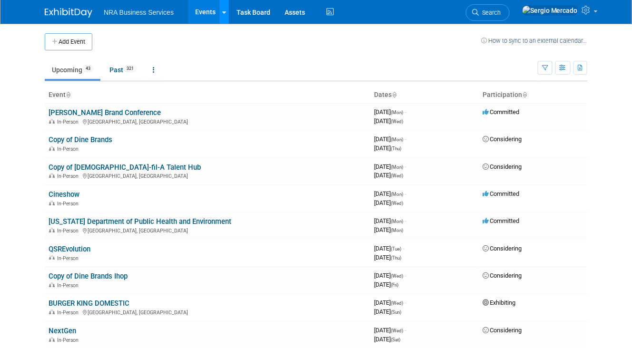
click at [222, 14] on icon at bounding box center [224, 13] width 4 height 6
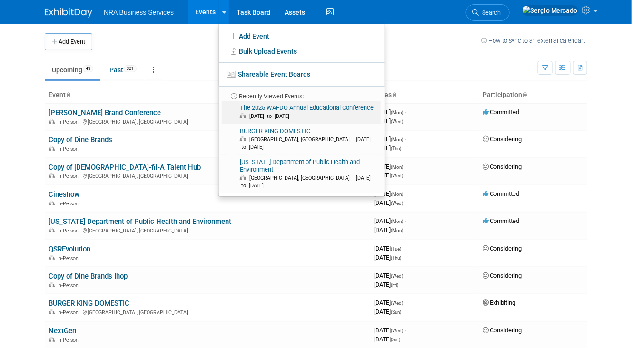
click at [271, 105] on link "The 2025 WAFDO Annual Educational Conference [DATE] to [DATE]" at bounding box center [301, 112] width 159 height 23
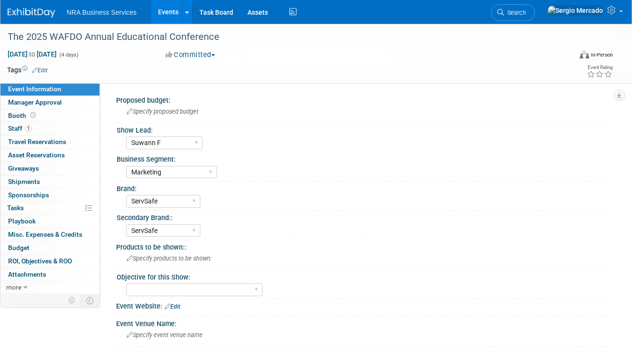
select select "Suwann F"
select select "Marketing"
select select "ServSafe"
click at [191, 139] on select "Guy W Shane Q Shane R Alisha G Kay A Catherine V Renee H Chip R Robin B Dennie …" at bounding box center [164, 143] width 77 height 13
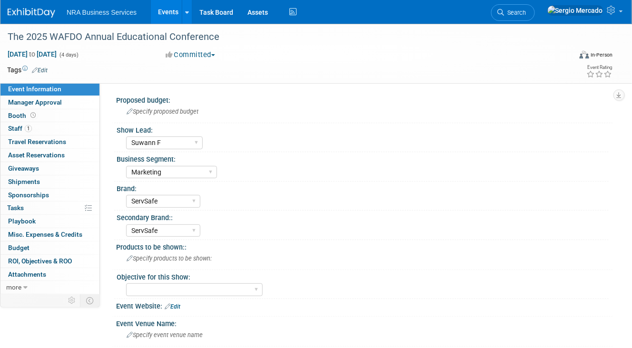
select select "Sherrie"
click at [272, 176] on div "Industry - Lodging Industry - Restaurant Corrections Government Career & Academ…" at bounding box center [367, 171] width 483 height 15
click at [169, 10] on link "Events" at bounding box center [168, 12] width 35 height 24
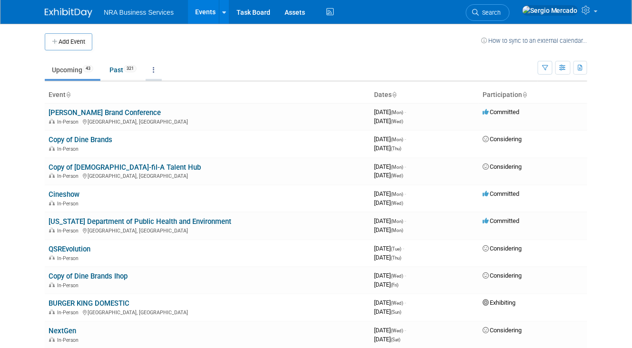
click at [157, 69] on link at bounding box center [154, 70] width 16 height 18
click at [218, 57] on td "Upcoming 43 Past 321 All Events 364 Past and Upcoming Grouped Annually Events g…" at bounding box center [291, 65] width 493 height 31
click at [258, 15] on link "Task Board" at bounding box center [253, 12] width 48 height 24
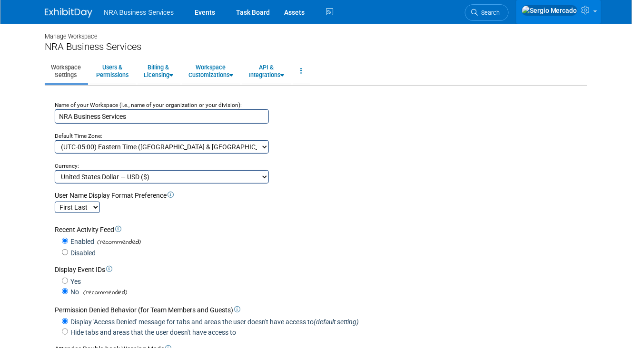
click at [597, 17] on link at bounding box center [558, 12] width 85 height 24
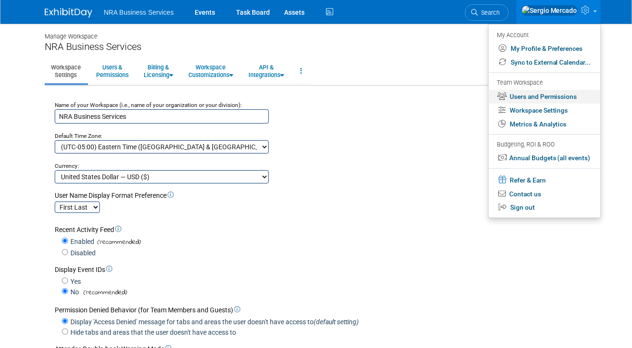
click at [564, 98] on link "Users and Permissions" at bounding box center [545, 97] width 112 height 14
click at [0, 0] on div at bounding box center [0, 0] width 0 height 0
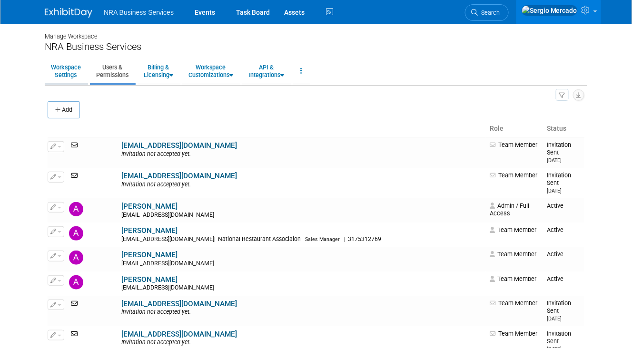
click at [64, 68] on link "Workspace Settings" at bounding box center [66, 70] width 42 height 23
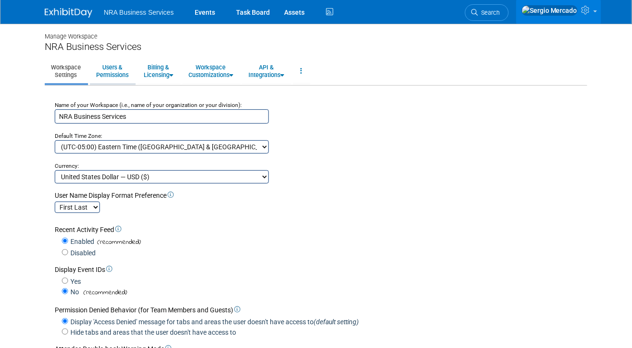
click at [112, 73] on link "Users & Permissions" at bounding box center [112, 70] width 45 height 23
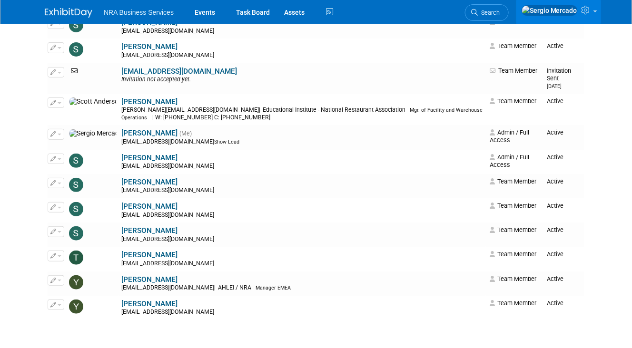
scroll to position [1156, 0]
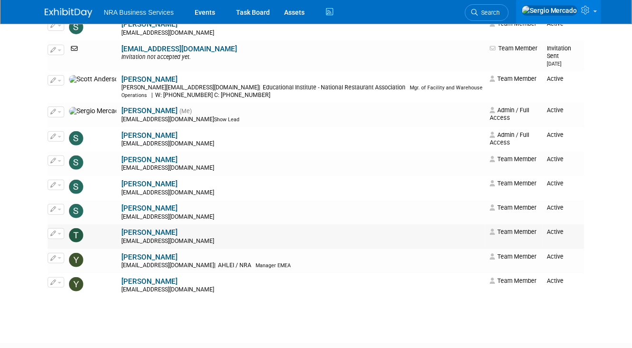
click at [121, 233] on link "[PERSON_NAME]" at bounding box center [149, 232] width 56 height 9
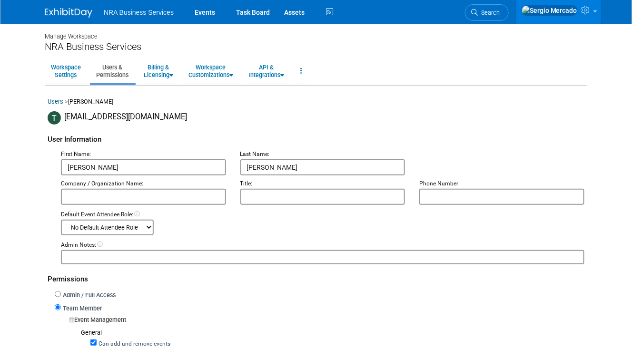
click at [591, 10] on icon at bounding box center [587, 10] width 11 height 9
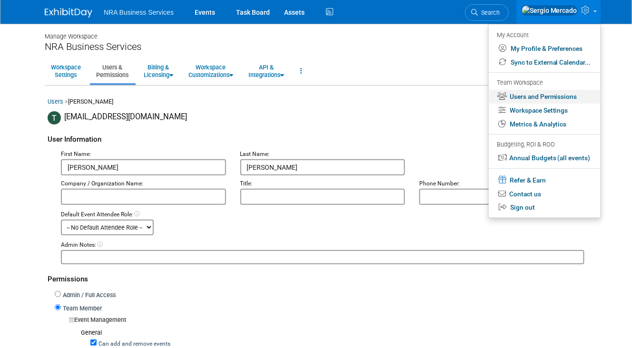
click at [553, 94] on link "Users and Permissions" at bounding box center [545, 97] width 112 height 14
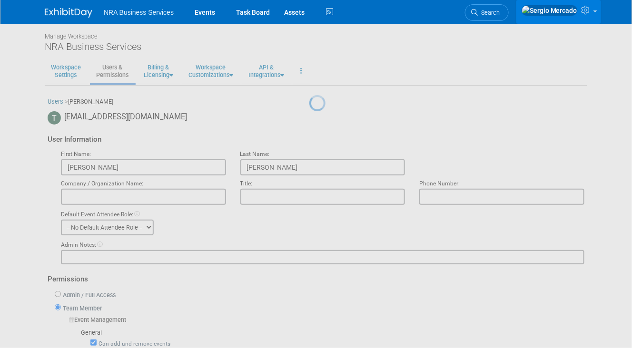
click at [323, 94] on div at bounding box center [315, 174] width 13 height 348
